Goal: Find specific page/section: Find specific page/section

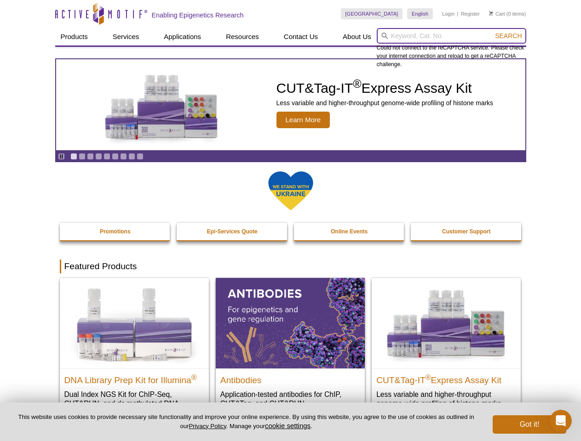
click at [451, 36] on input "search" at bounding box center [450, 36] width 149 height 16
click at [508, 36] on span "Search" at bounding box center [508, 35] width 27 height 7
click at [61, 156] on icon "Pause" at bounding box center [61, 157] width 6 height 6
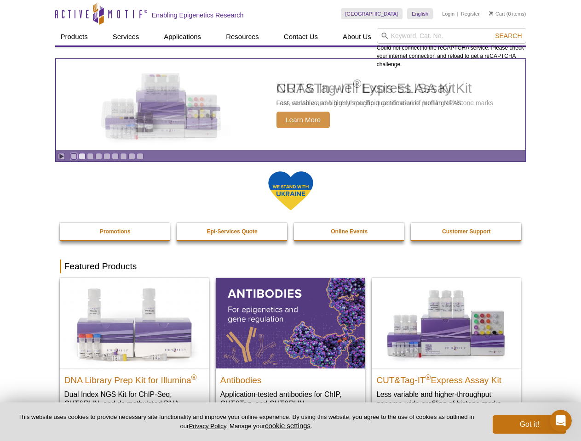
click at [74, 156] on link "Go to slide 1" at bounding box center [73, 156] width 7 height 7
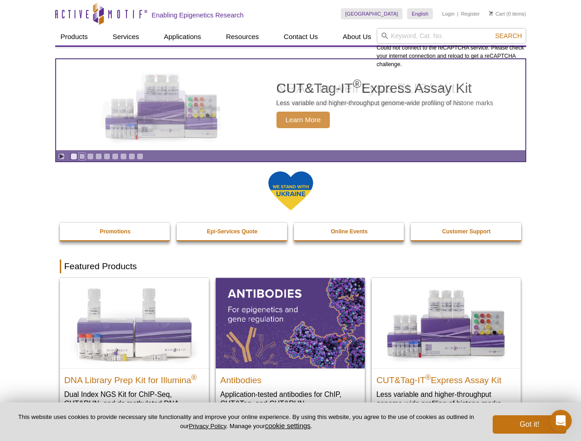
click at [82, 156] on link "Go to slide 2" at bounding box center [82, 156] width 7 height 7
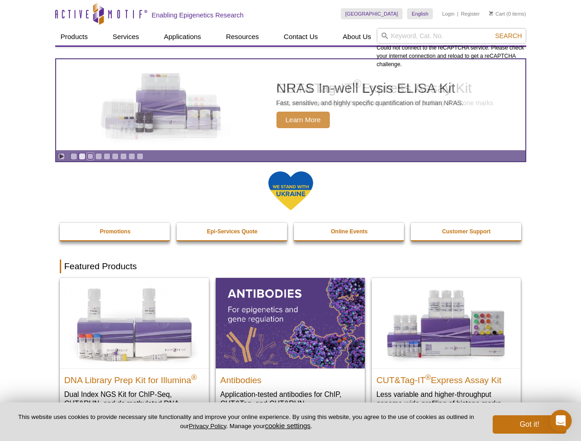
click at [90, 156] on link "Go to slide 3" at bounding box center [90, 156] width 7 height 7
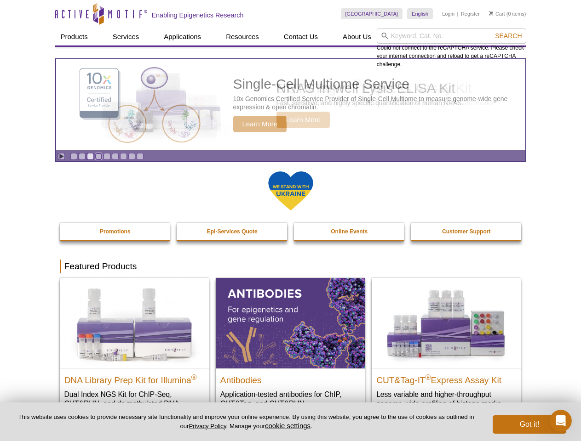
click at [98, 156] on link "Go to slide 4" at bounding box center [98, 156] width 7 height 7
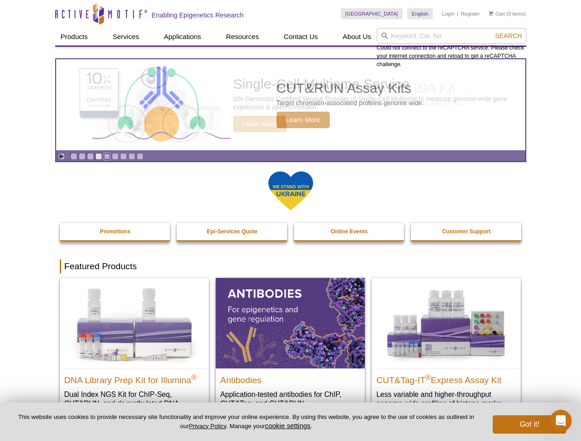
click at [107, 156] on link "Go to slide 5" at bounding box center [106, 156] width 7 height 7
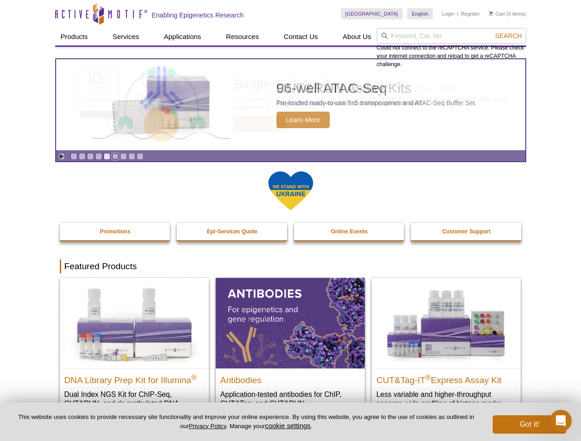
click at [115, 156] on link "Go to slide 6" at bounding box center [115, 156] width 7 height 7
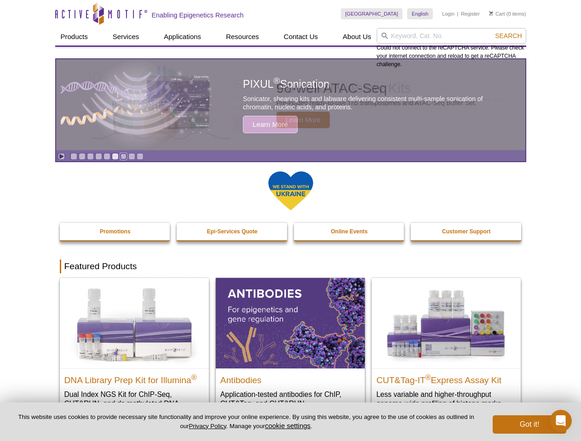
click at [123, 156] on link "Go to slide 7" at bounding box center [123, 156] width 7 height 7
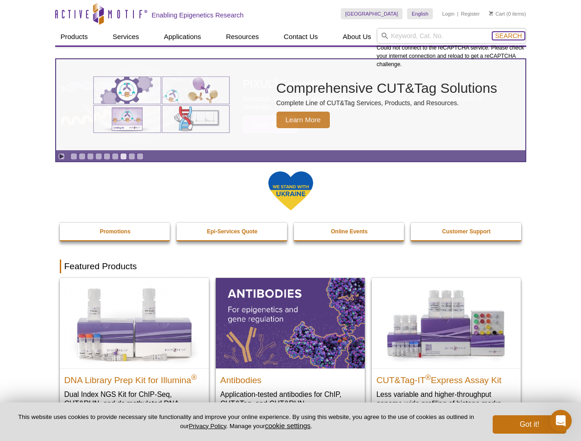
click at [508, 36] on span "Search" at bounding box center [508, 35] width 27 height 7
